Goal: Transaction & Acquisition: Purchase product/service

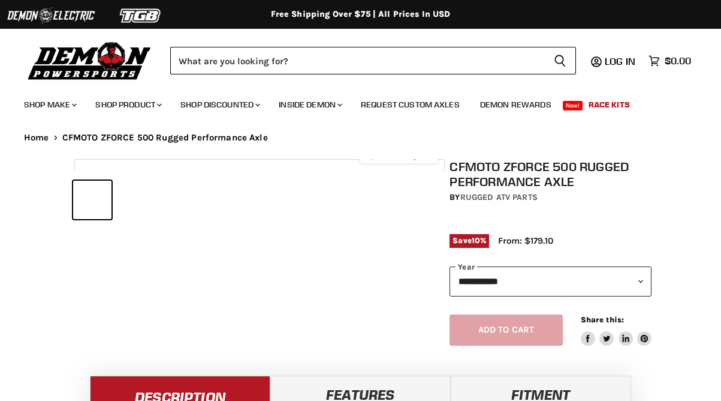
select select "******"
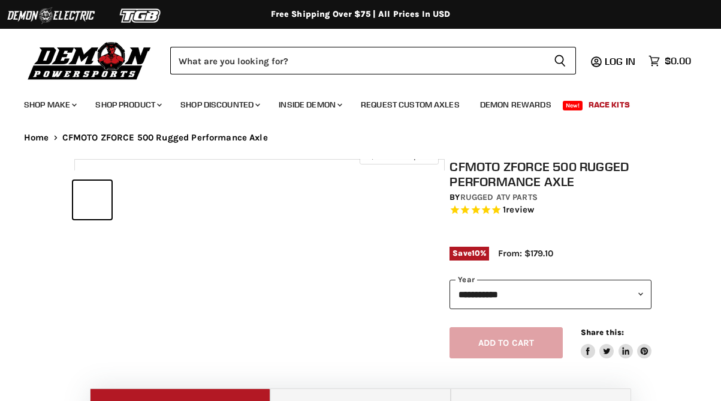
select select "******"
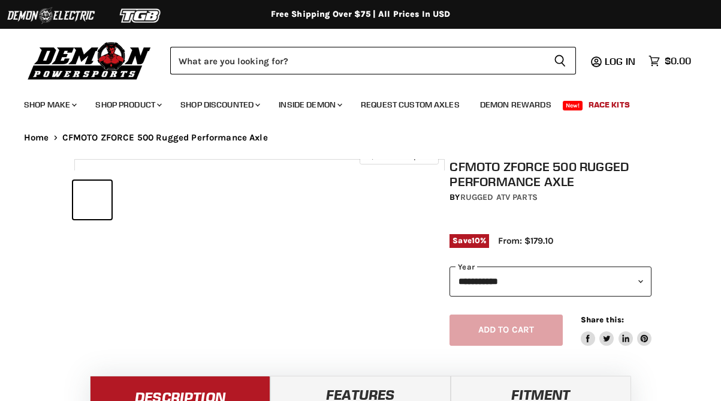
select select "******"
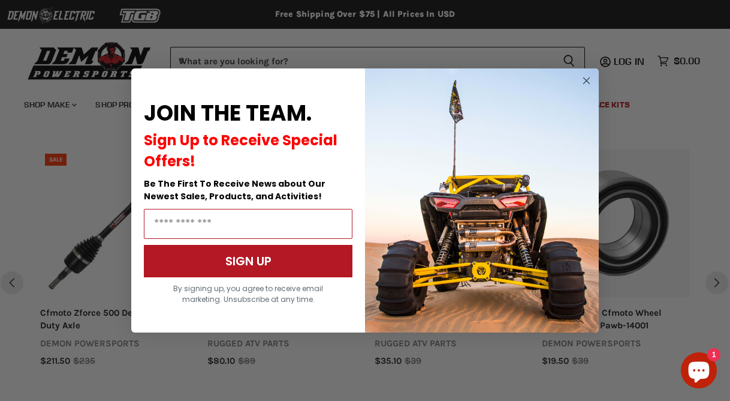
scroll to position [1165, 0]
